Goal: Information Seeking & Learning: Learn about a topic

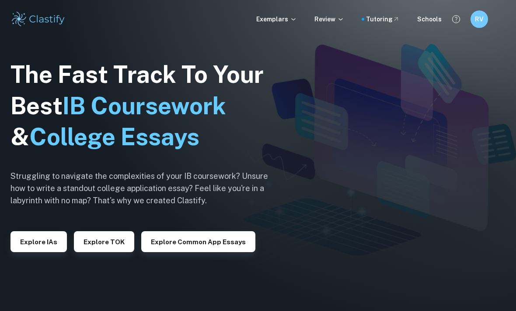
click at [40, 253] on button "Explore IAs" at bounding box center [38, 242] width 56 height 21
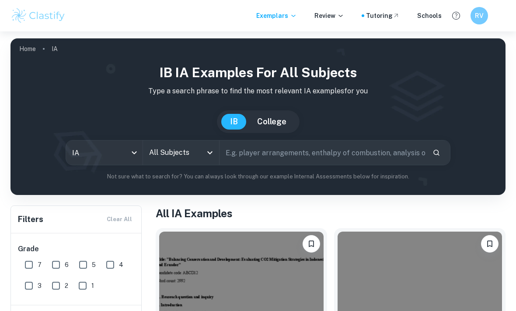
click at [200, 145] on input "All Subjects" at bounding box center [174, 153] width 55 height 17
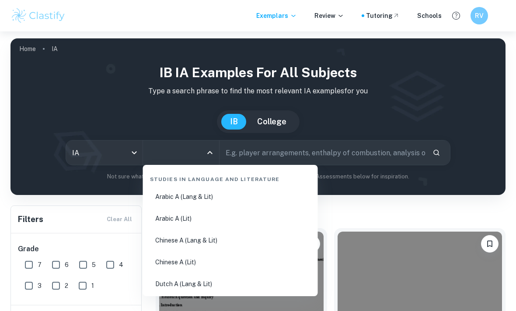
click at [313, 153] on input "text" at bounding box center [322, 153] width 206 height 24
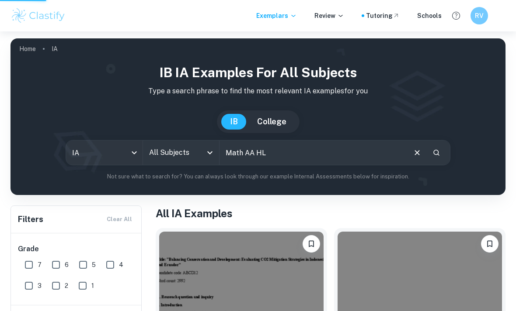
scroll to position [50, 0]
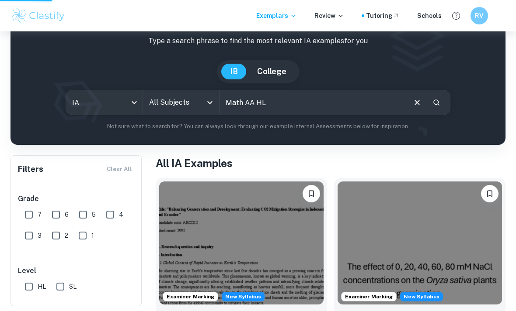
click at [361, 103] on input "Math AA HL" at bounding box center [312, 102] width 186 height 24
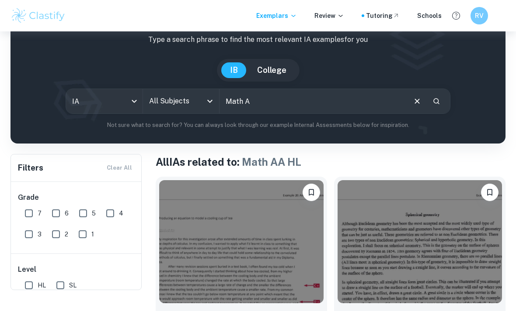
scroll to position [51, 0]
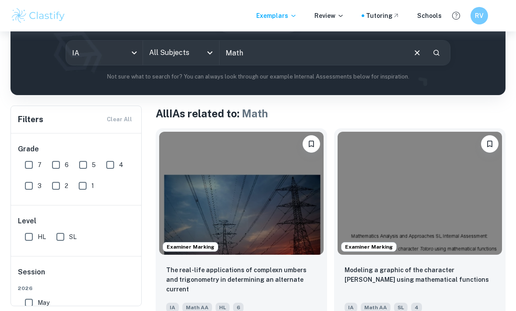
scroll to position [53, 0]
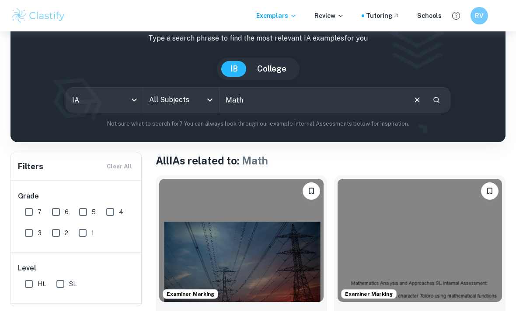
click at [438, 100] on icon "Search" at bounding box center [436, 100] width 8 height 8
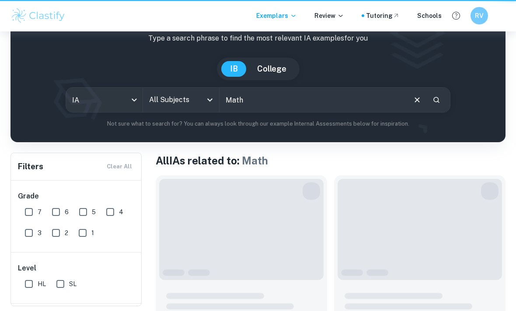
scroll to position [0, 0]
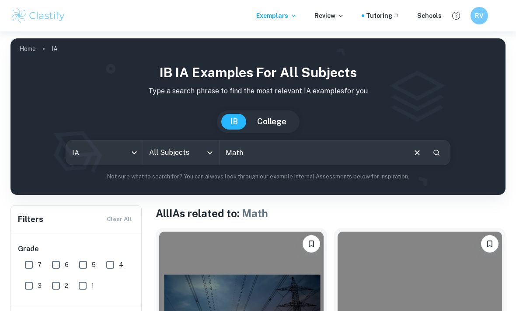
click at [304, 160] on input "Math" at bounding box center [312, 153] width 186 height 24
type input "M"
click at [201, 149] on input "All Subjects" at bounding box center [174, 153] width 55 height 17
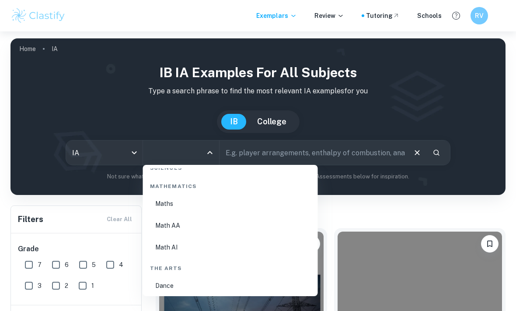
scroll to position [1502, 0]
click at [189, 225] on li "Math AA" at bounding box center [230, 225] width 168 height 20
type input "Math AA"
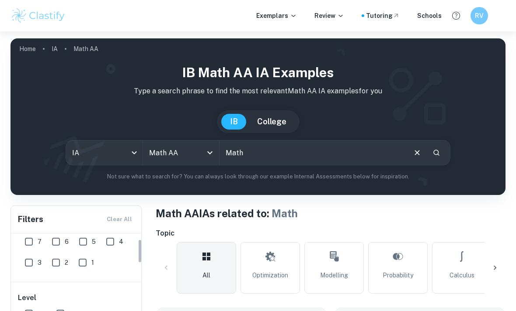
scroll to position [24, 0]
click at [31, 235] on input "7" at bounding box center [28, 241] width 17 height 17
checkbox input "true"
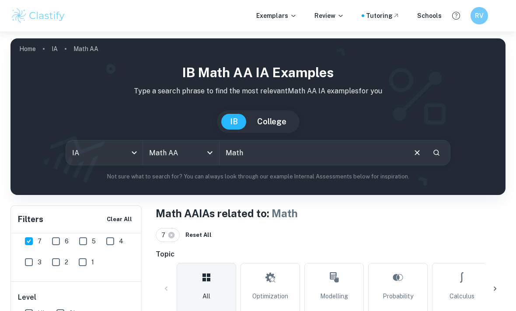
click at [29, 311] on input "HL" at bounding box center [28, 313] width 17 height 17
checkbox input "true"
click at [32, 311] on div "Level HL SL" at bounding box center [76, 307] width 131 height 51
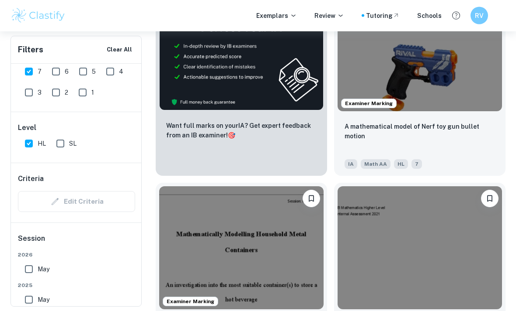
scroll to position [543, 0]
click at [455, 155] on div "IA Math AA HL 7" at bounding box center [416, 162] width 150 height 14
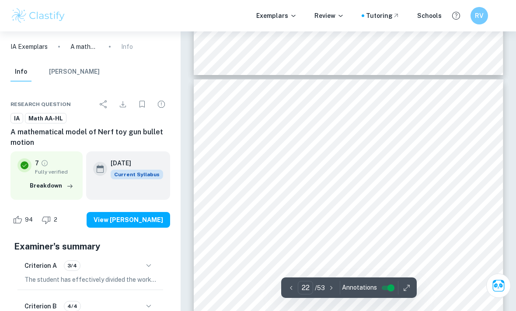
scroll to position [9289, 0]
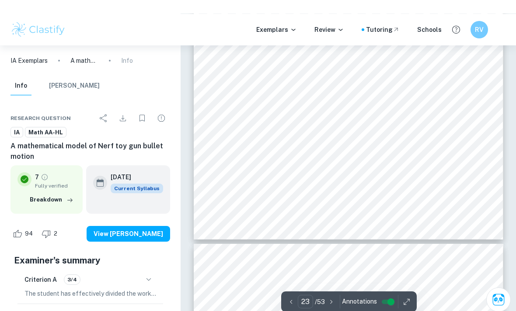
type input "22"
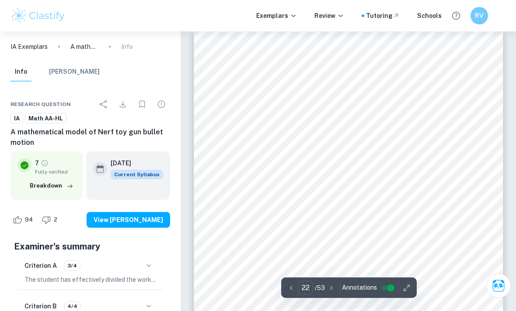
scroll to position [9325, 0]
